Goal: Transaction & Acquisition: Purchase product/service

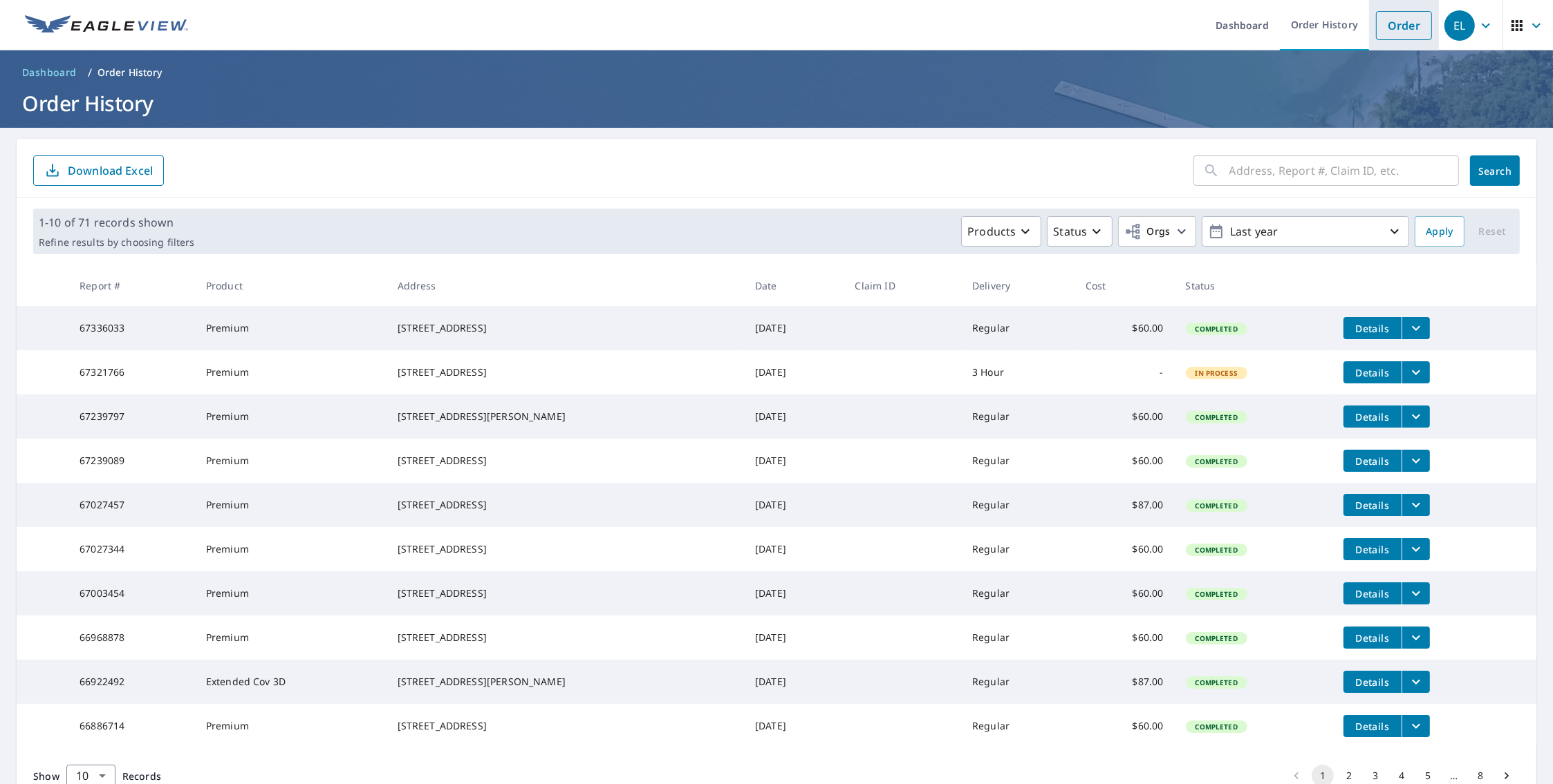
click at [1369, 12] on li "Order" at bounding box center [1403, 25] width 69 height 51
click at [1408, 27] on link "Order" at bounding box center [1404, 25] width 56 height 29
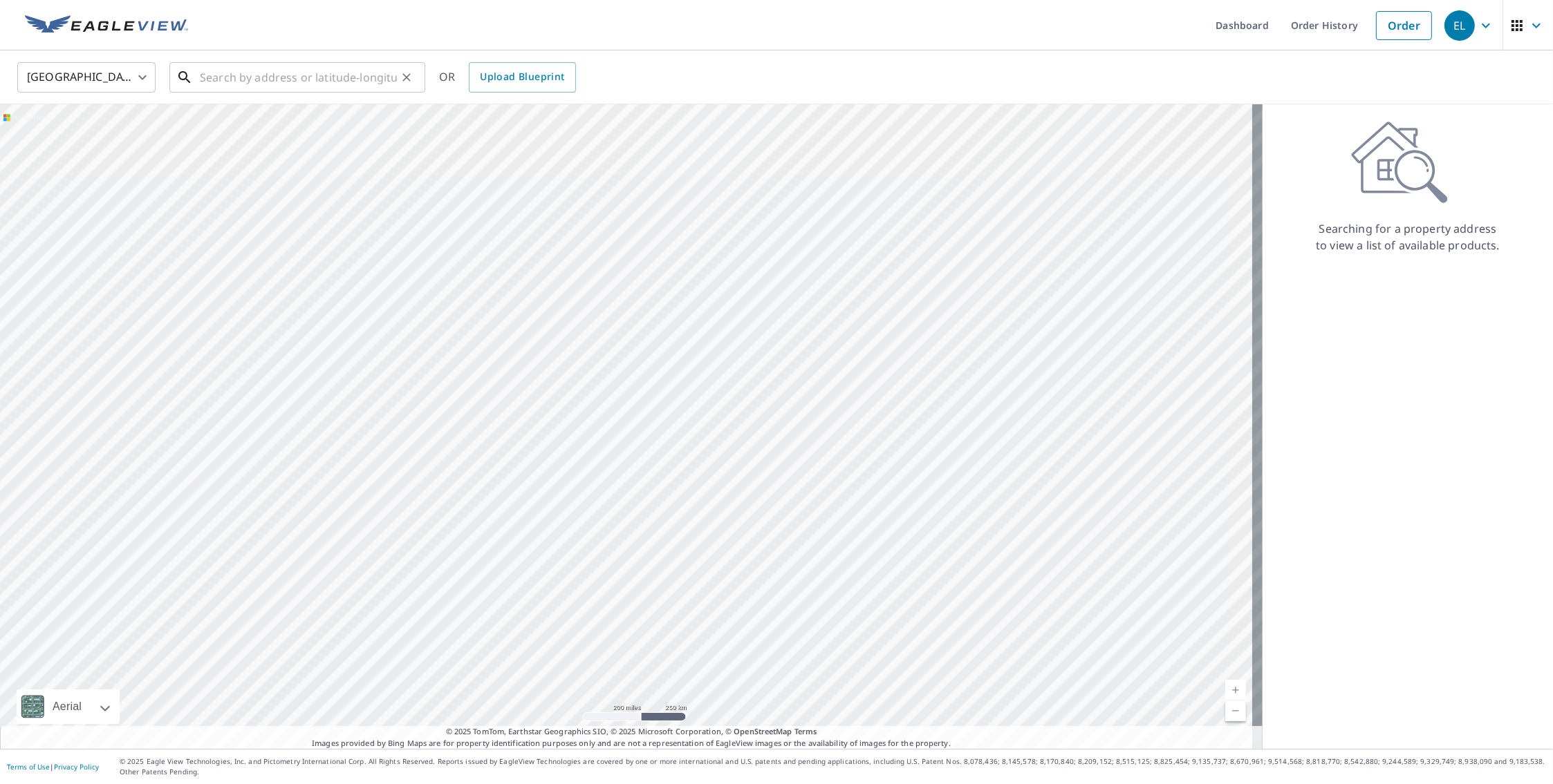
click at [329, 82] on input "text" at bounding box center [298, 77] width 197 height 39
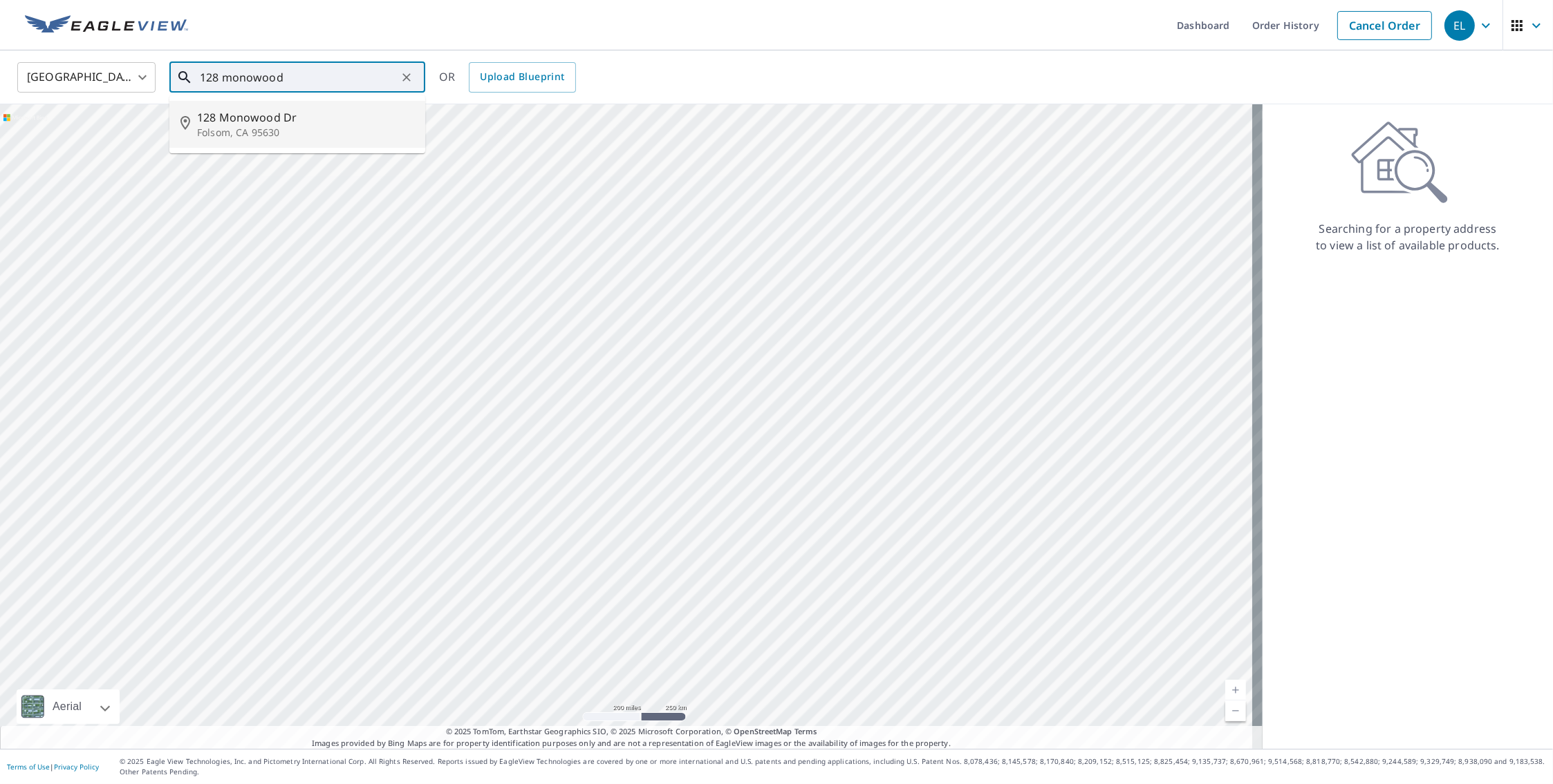
click at [282, 125] on span "128 Monowood Dr" at bounding box center [305, 117] width 217 height 16
type input "[STREET_ADDRESS][PERSON_NAME]"
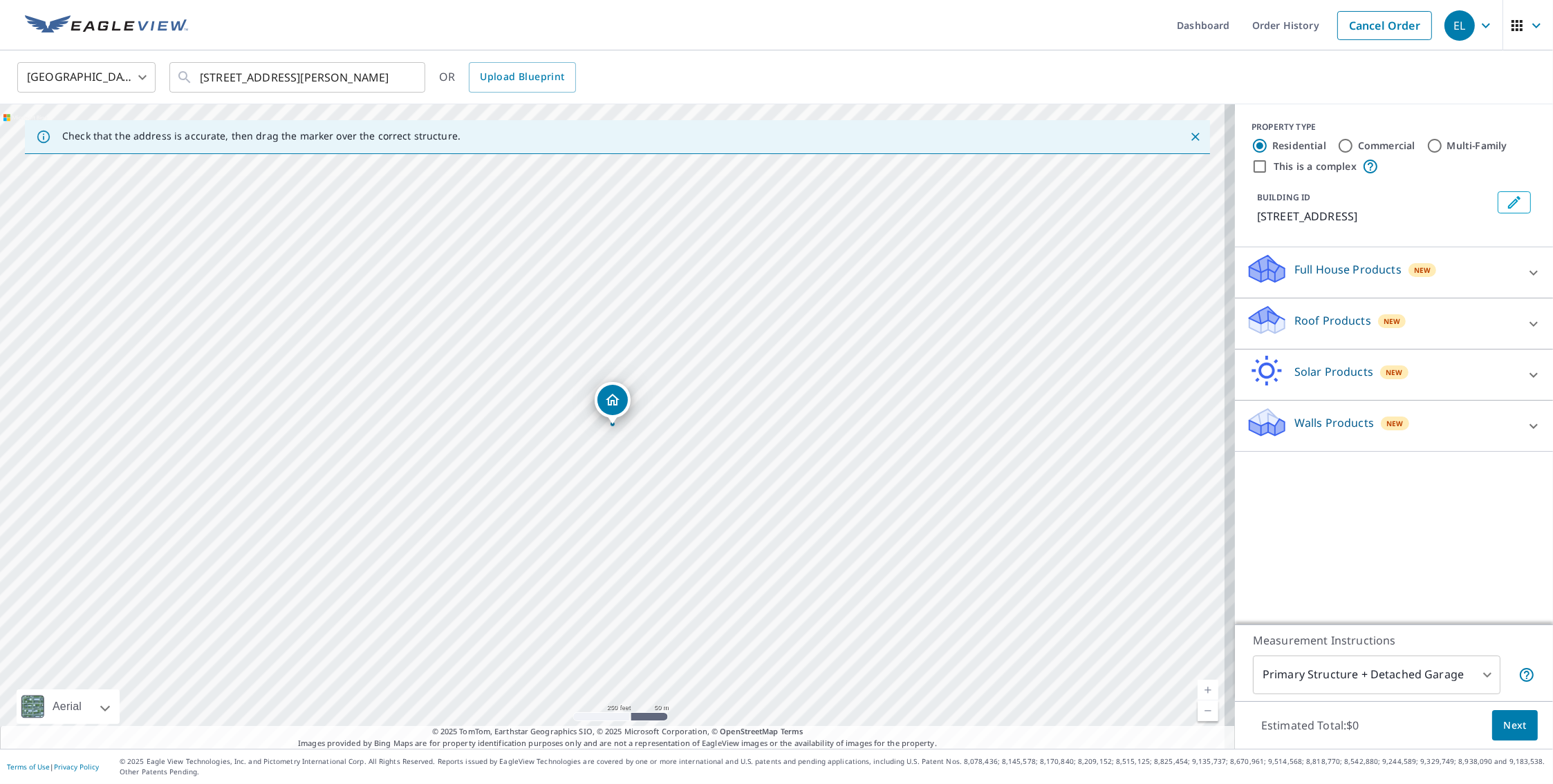
click at [1306, 321] on p "Roof Products" at bounding box center [1332, 320] width 76 height 16
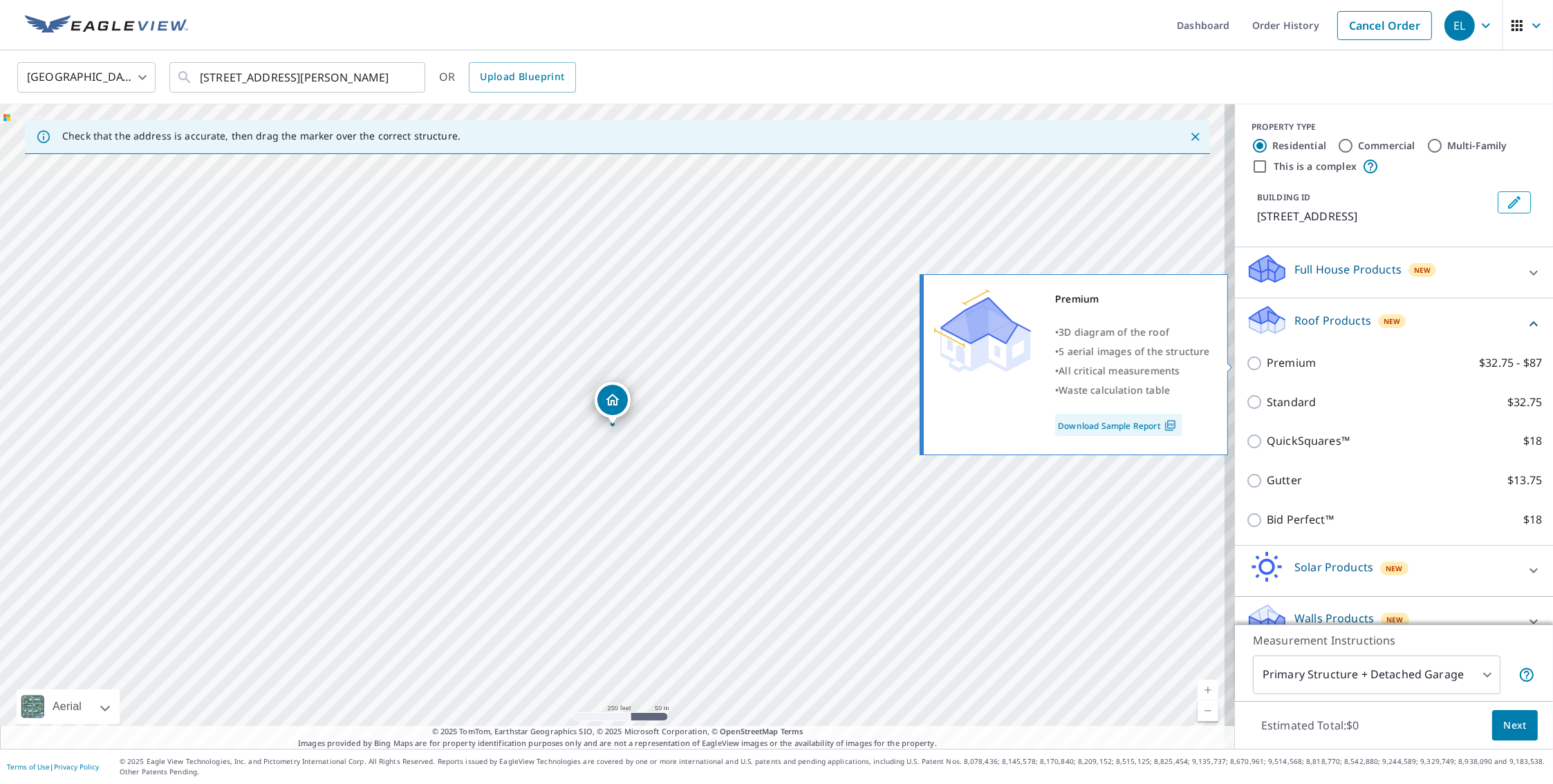
click at [1299, 360] on p "Premium" at bounding box center [1291, 363] width 49 height 17
click at [1267, 360] on input "Premium $32.75 - $87" at bounding box center [1256, 363] width 21 height 16
checkbox input "true"
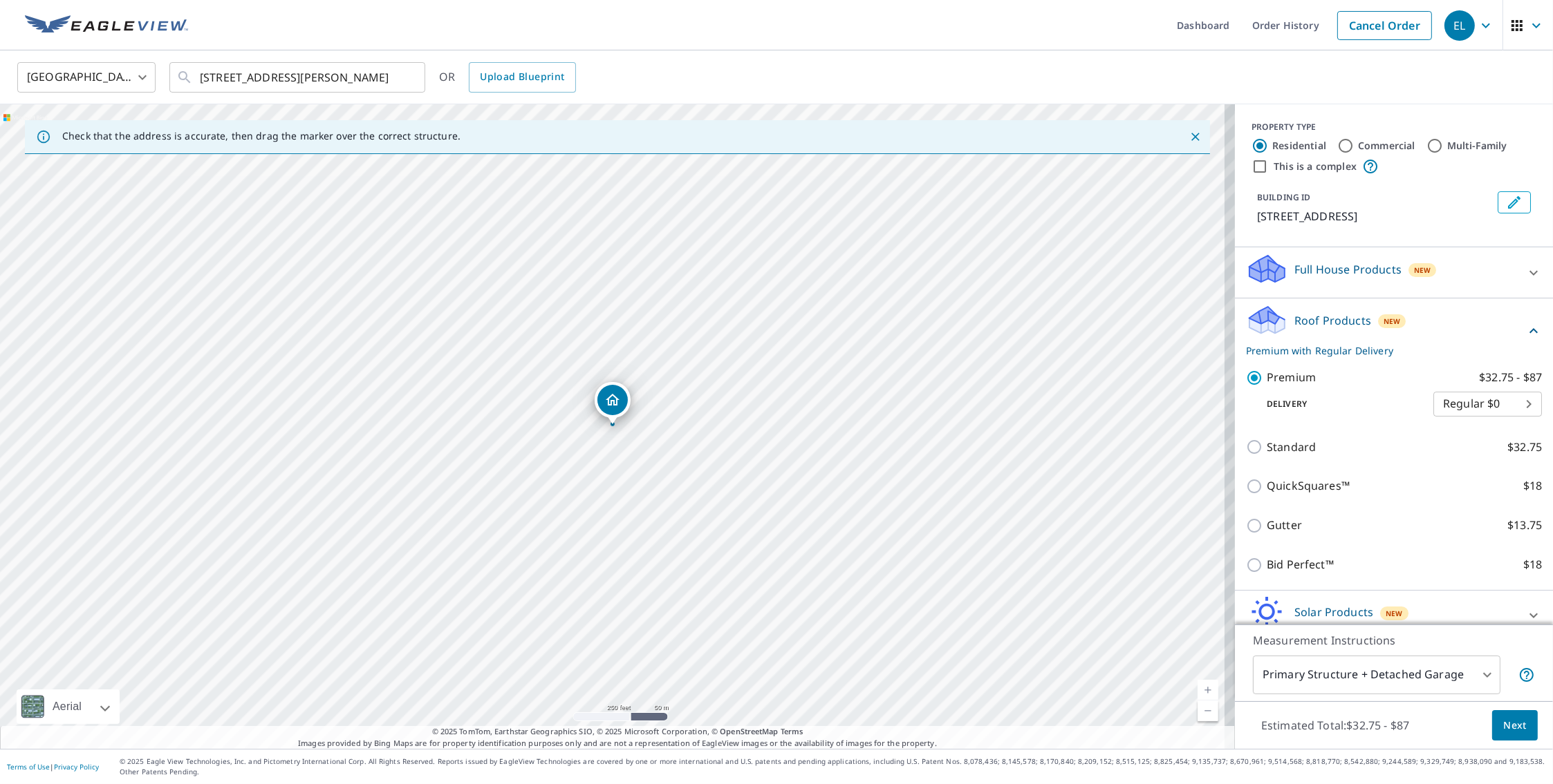
click at [1512, 728] on span "Next" at bounding box center [1515, 726] width 23 height 17
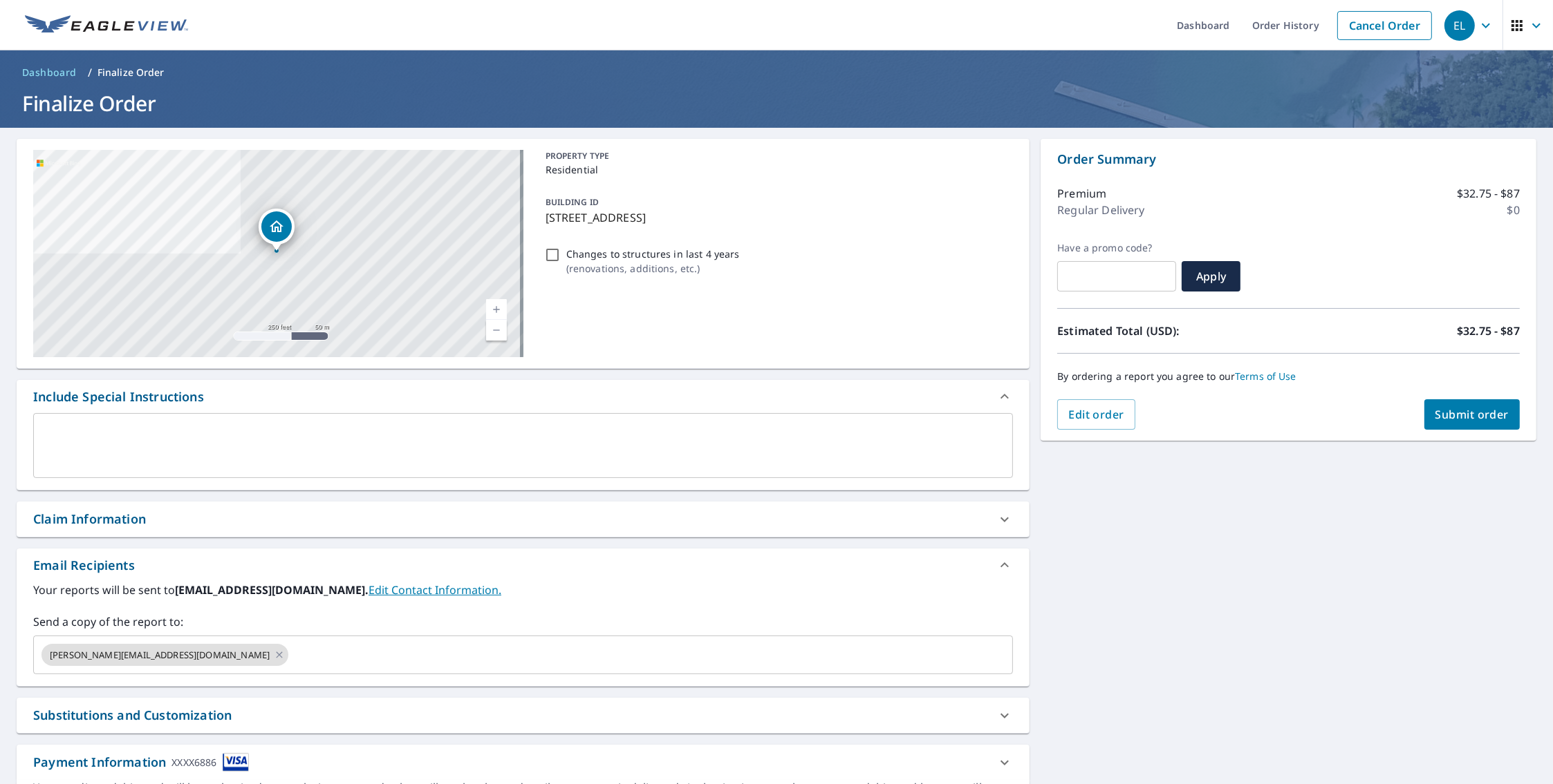
click at [1458, 420] on span "Submit order" at bounding box center [1472, 414] width 74 height 15
